Goal: Task Accomplishment & Management: Manage account settings

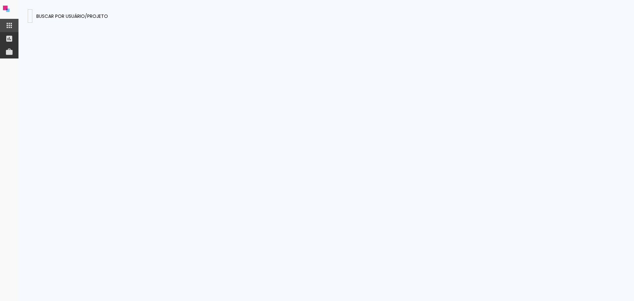
click at [32, 11] on paper-input-container at bounding box center [30, 16] width 5 height 14
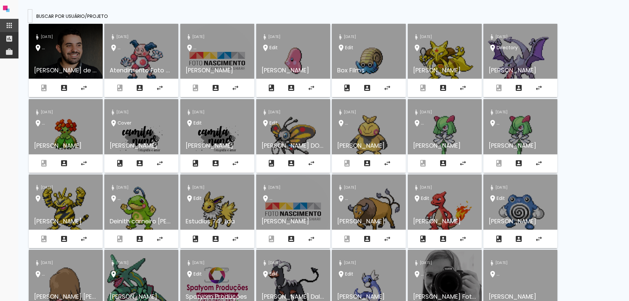
click at [30, 14] on input at bounding box center [30, 15] width 0 height 7
paste paper-input "guga@gugavolksfoto.com"
type input "guga@gugavolksfoto.com"
type paper-input "guga@gugavolksfoto.com"
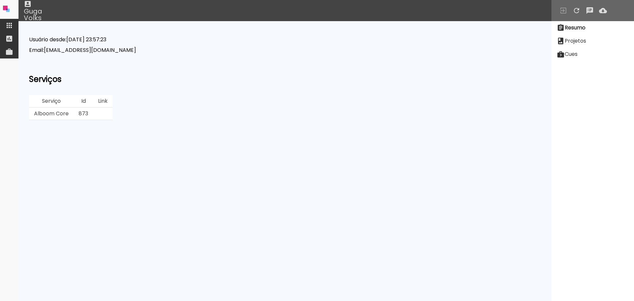
click at [0, 0] on slot "Projetos" at bounding box center [0, 0] width 0 height 0
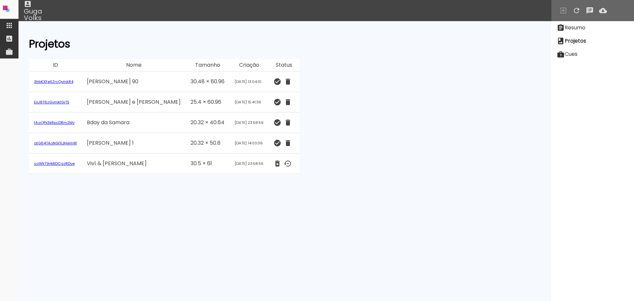
click at [51, 81] on link "3hbKXFeXZrcQymkR4" at bounding box center [53, 81] width 39 height 5
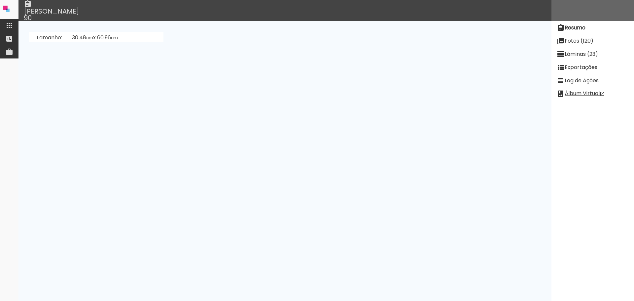
click at [602, 72] on paper-item "Exportações" at bounding box center [593, 67] width 83 height 13
drag, startPoint x: 113, startPoint y: 160, endPoint x: 181, endPoint y: 164, distance: 68.5
click at [180, 164] on tr "KSrAywLCF53K4856w Aug 22 2025 09:12:56 Aug 22 2025 09:14:04 high 24" at bounding box center [164, 162] width 271 height 15
click at [182, 165] on td "Aug 22 2025 09:14:04" at bounding box center [169, 162] width 50 height 15
drag, startPoint x: 295, startPoint y: 162, endPoint x: 299, endPoint y: 166, distance: 5.8
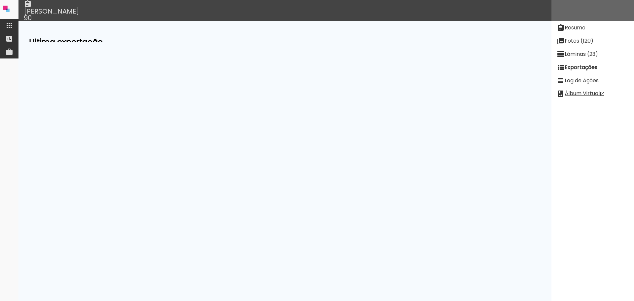
click at [300, 163] on tr "KSrAywLCF53K4856w Aug 22 2025 09:12:56 Aug 22 2025 09:14:04 high 24" at bounding box center [164, 162] width 271 height 15
click at [300, 185] on td at bounding box center [290, 188] width 20 height 13
drag, startPoint x: 203, startPoint y: 226, endPoint x: 271, endPoint y: 214, distance: 69.7
click at [271, 42] on neon-animatable "Ultima exportação Qualidade high Estado ready Passo Progresso 100 URL https://s…" at bounding box center [285, 31] width 533 height 21
